Goal: Find specific page/section: Find specific page/section

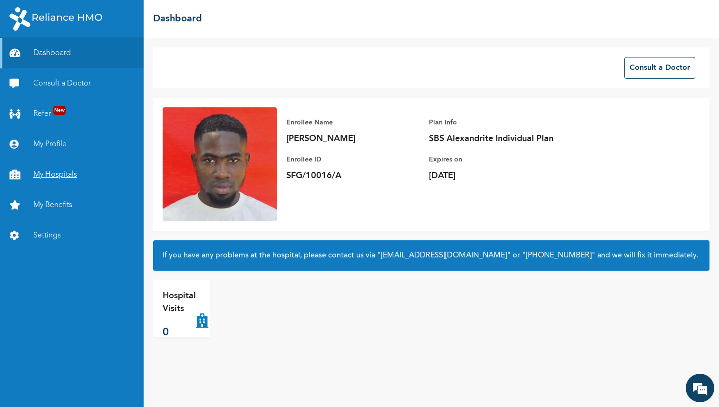
click at [62, 182] on link "My Hospitals" at bounding box center [72, 175] width 144 height 30
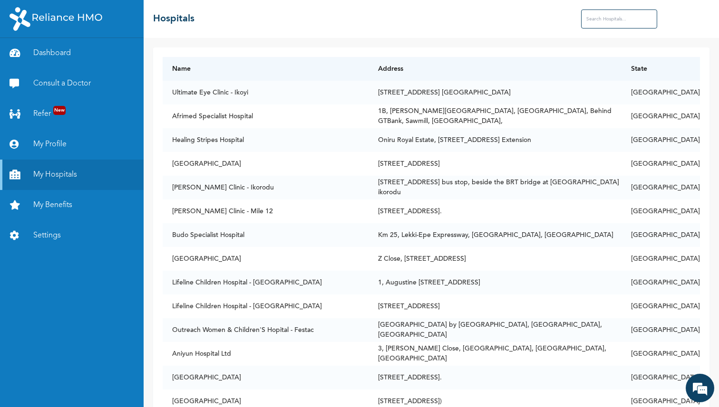
click at [621, 17] on input "text" at bounding box center [619, 19] width 76 height 19
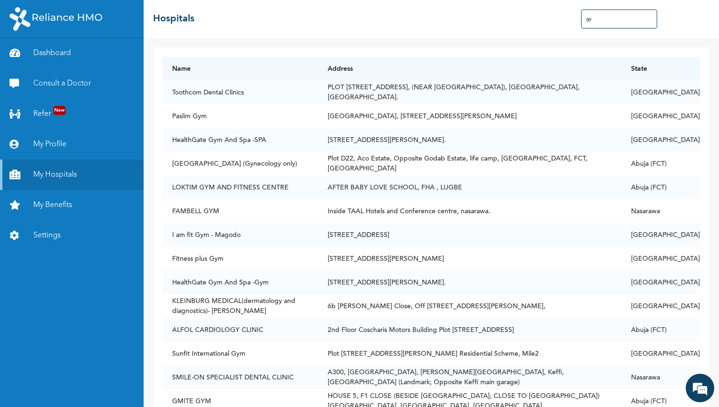
type input "g"
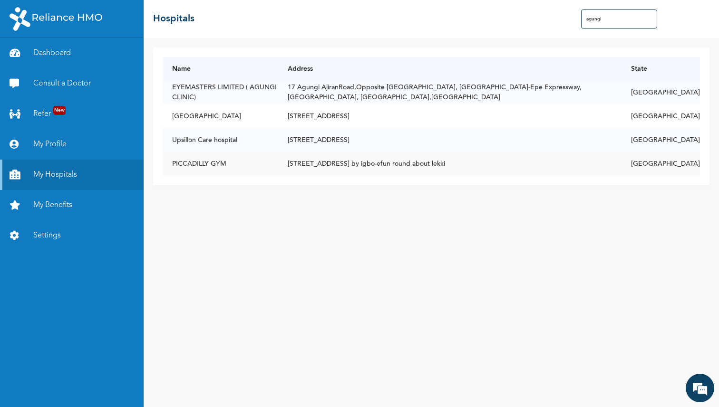
type input "agungi"
drag, startPoint x: 244, startPoint y: 160, endPoint x: 173, endPoint y: 164, distance: 70.4
click at [173, 164] on td "PICCADILLY GYM" at bounding box center [220, 164] width 115 height 24
copy td "PICCADILLY GYM"
